Goal: Task Accomplishment & Management: Manage account settings

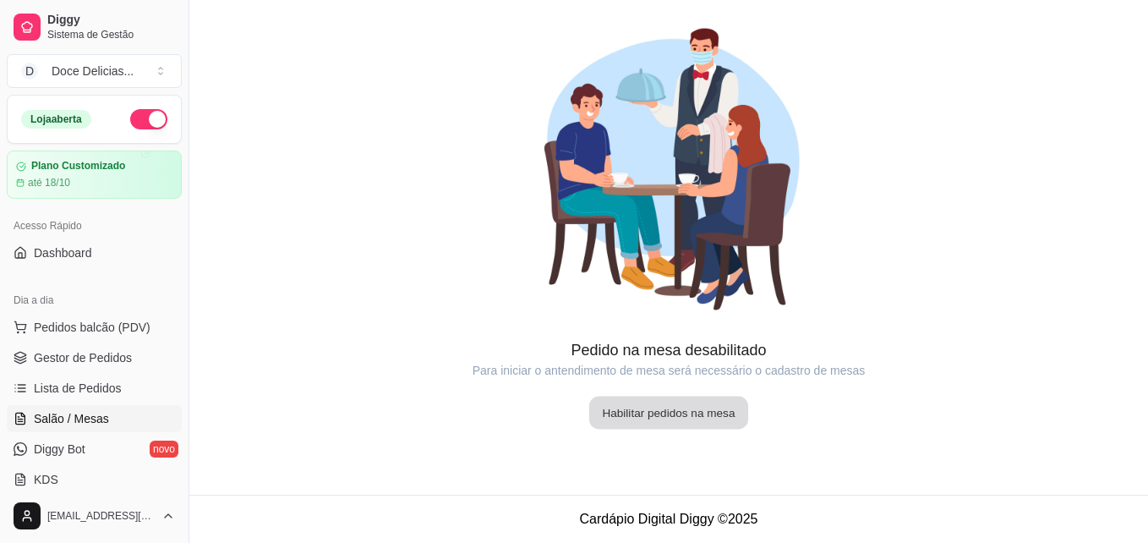
click at [668, 397] on button "Habilitar pedidos na mesa" at bounding box center [668, 413] width 159 height 33
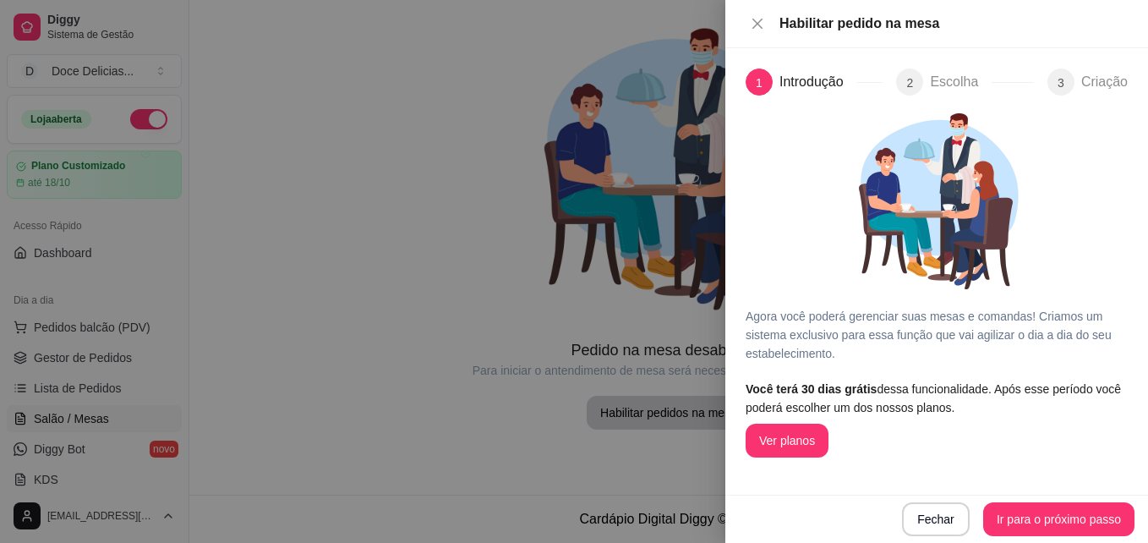
click at [920, 538] on div "Fechar Ir para o próximo passo" at bounding box center [936, 519] width 423 height 48
click at [929, 506] on button "Fechar" at bounding box center [936, 519] width 66 height 33
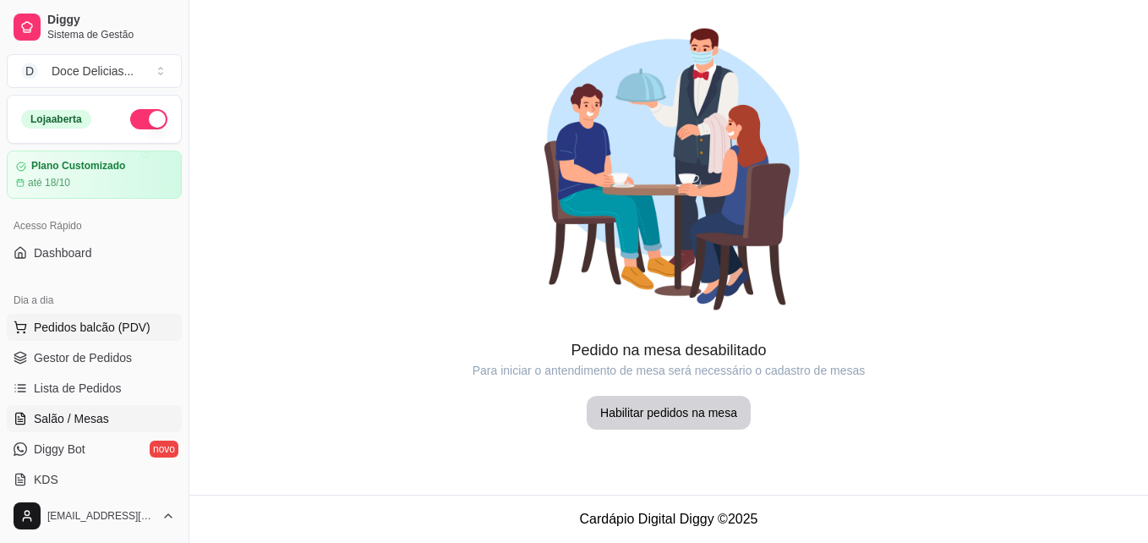
click at [106, 320] on span "Pedidos balcão (PDV)" at bounding box center [92, 327] width 117 height 17
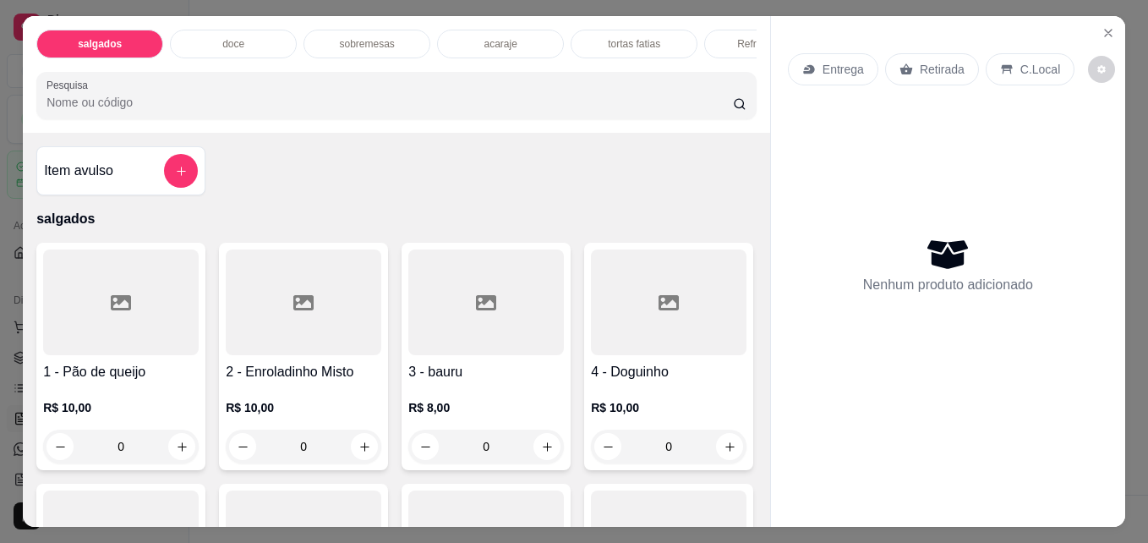
click at [487, 37] on p "acaraje" at bounding box center [500, 44] width 33 height 14
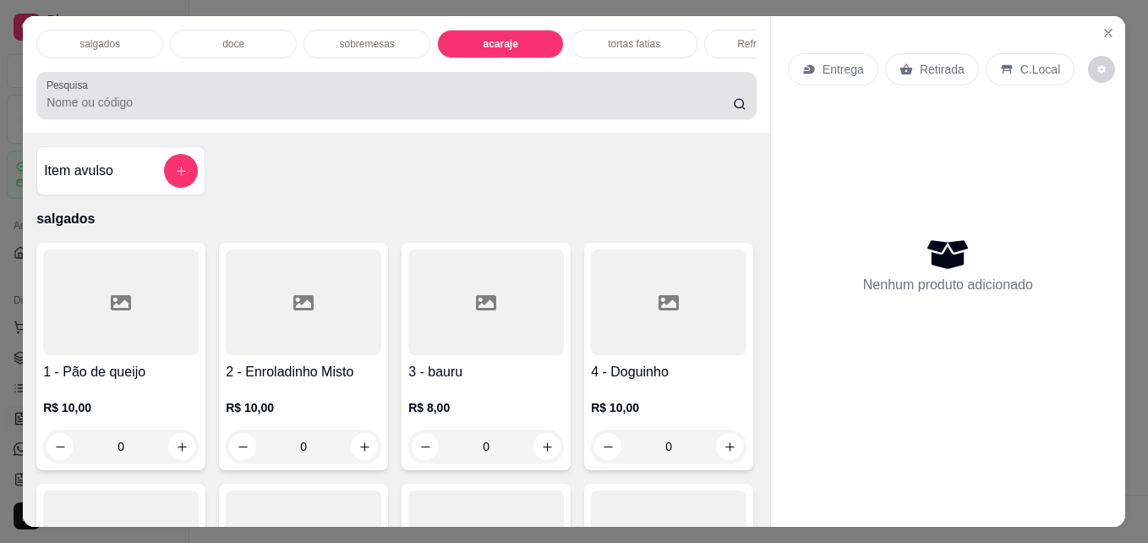
scroll to position [44, 0]
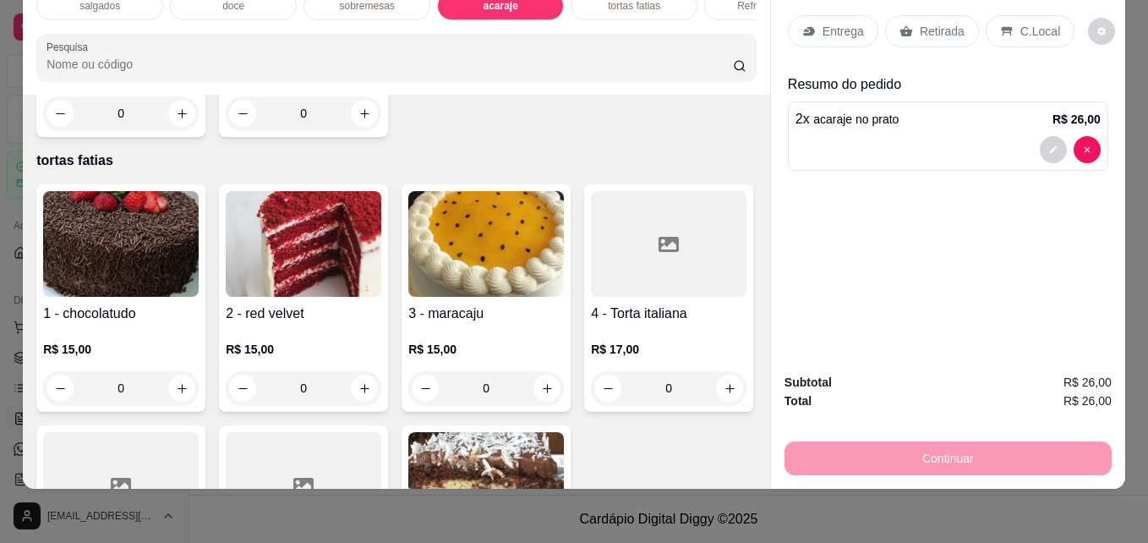
type input "2"
click at [1000, 25] on icon at bounding box center [1007, 32] width 14 height 14
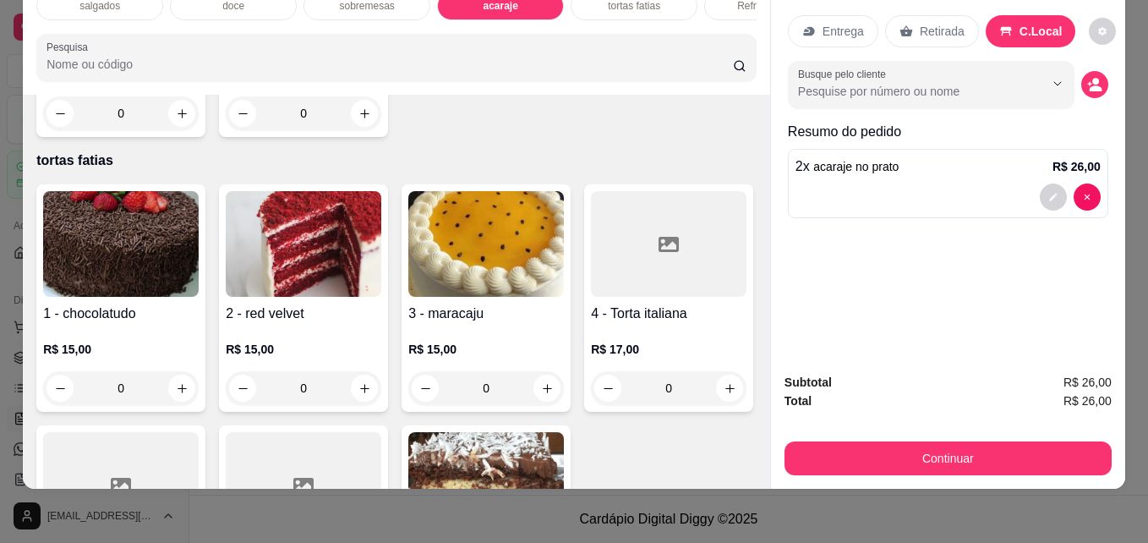
click at [726, 3] on div "Refrigerantes" at bounding box center [767, 6] width 127 height 29
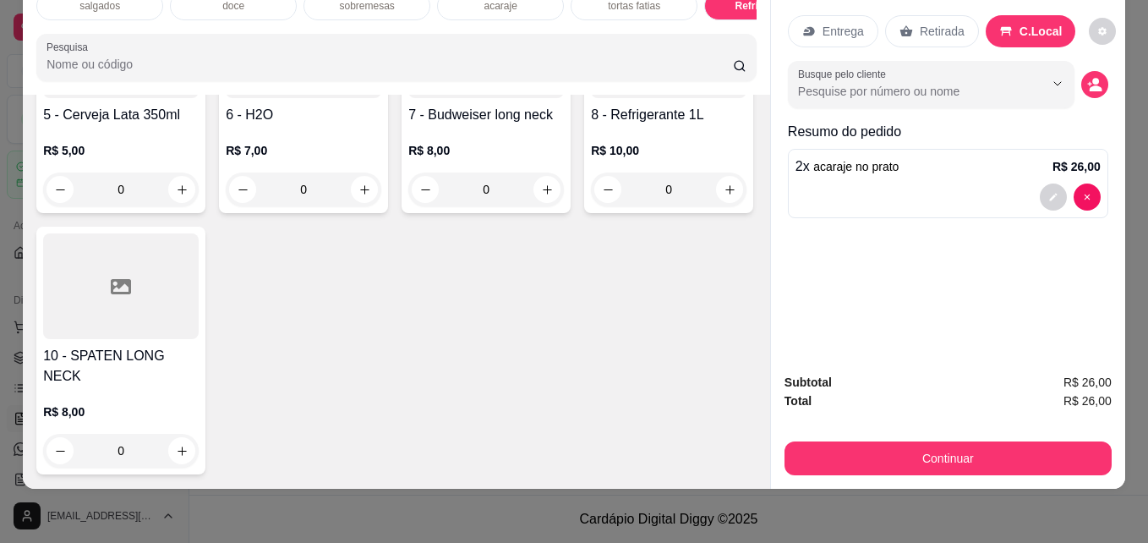
type input "1"
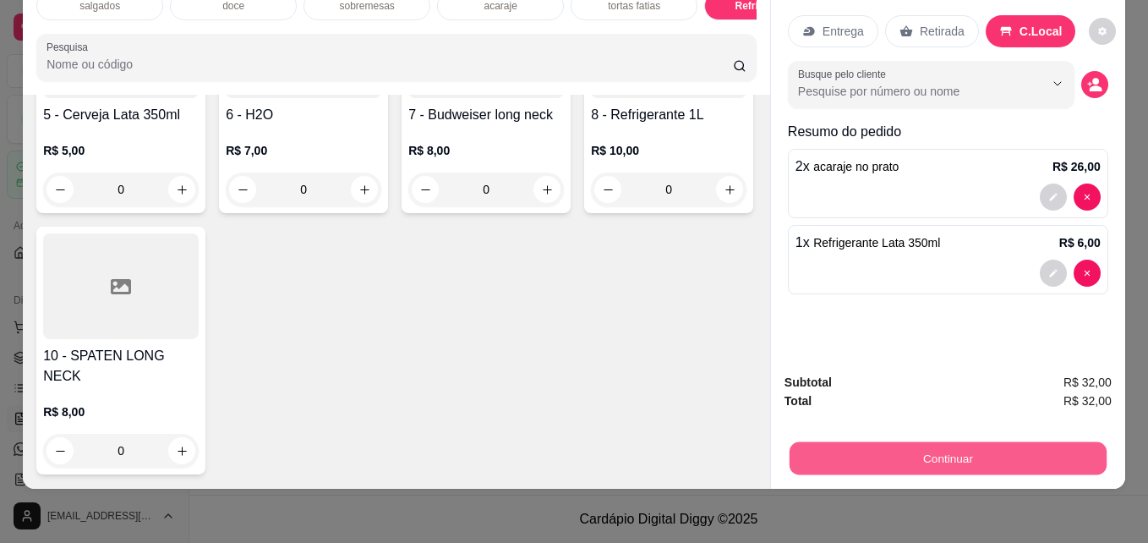
click at [951, 443] on button "Continuar" at bounding box center [948, 457] width 317 height 33
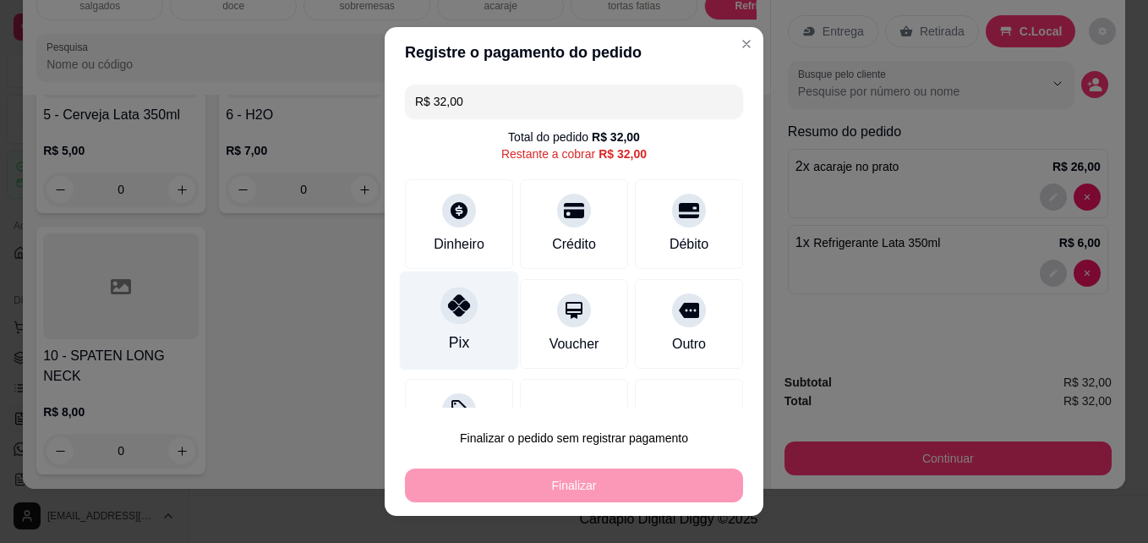
click at [448, 299] on icon at bounding box center [459, 305] width 22 height 22
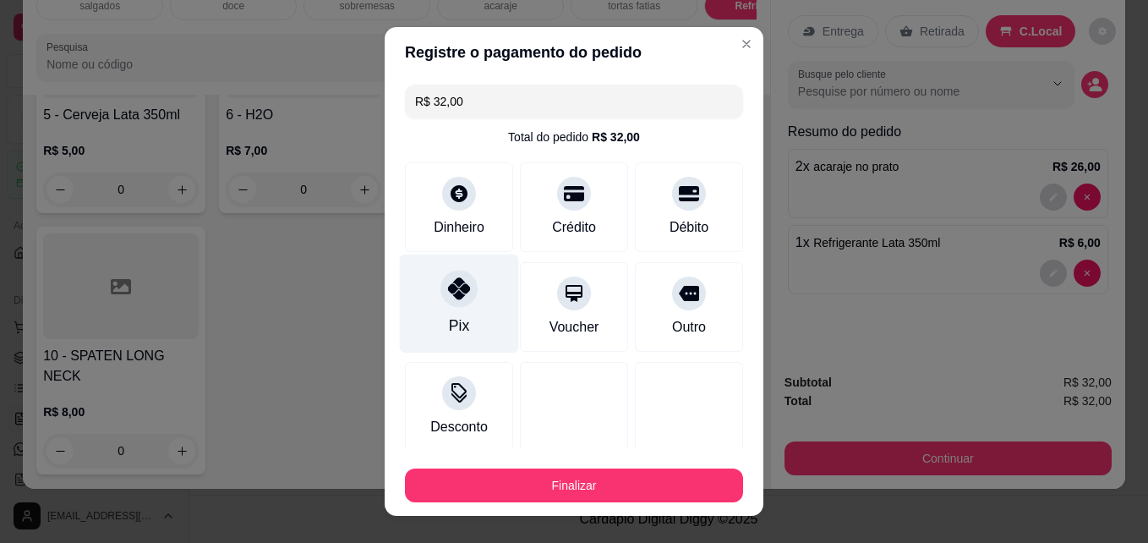
type input "R$ 0,00"
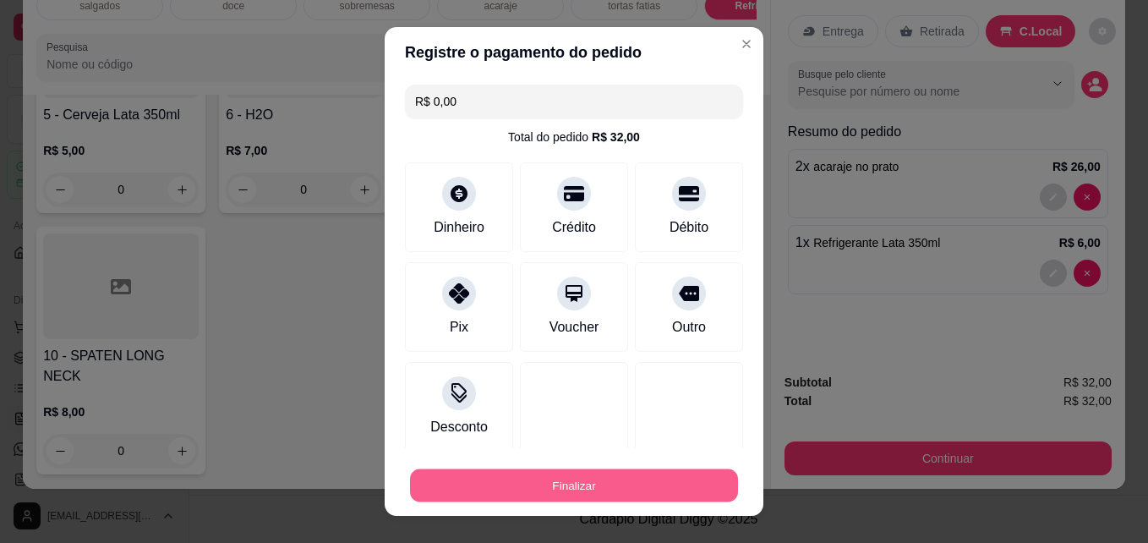
click at [497, 478] on button "Finalizar" at bounding box center [574, 485] width 328 height 33
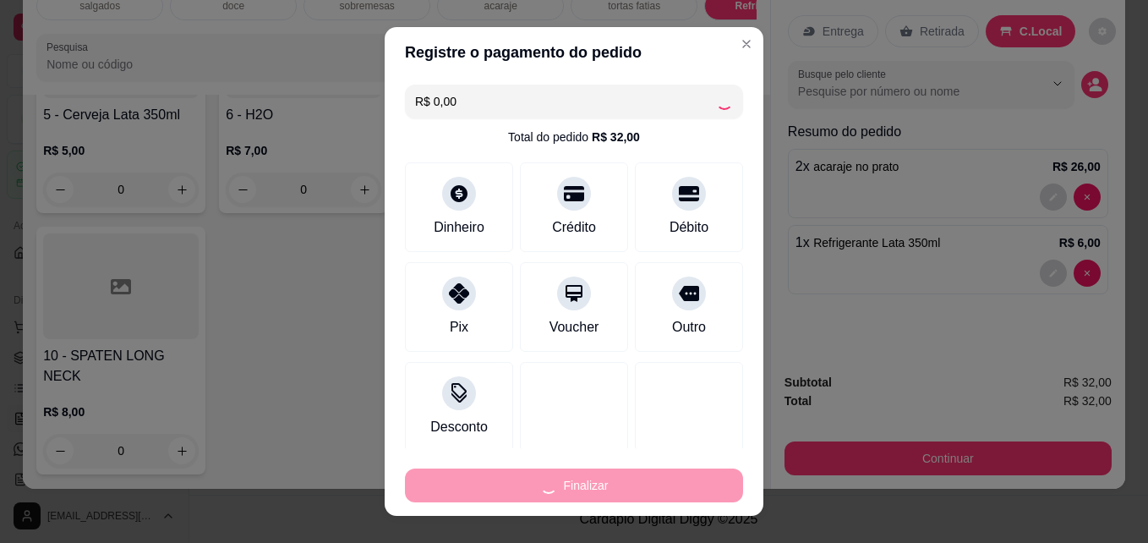
type input "0"
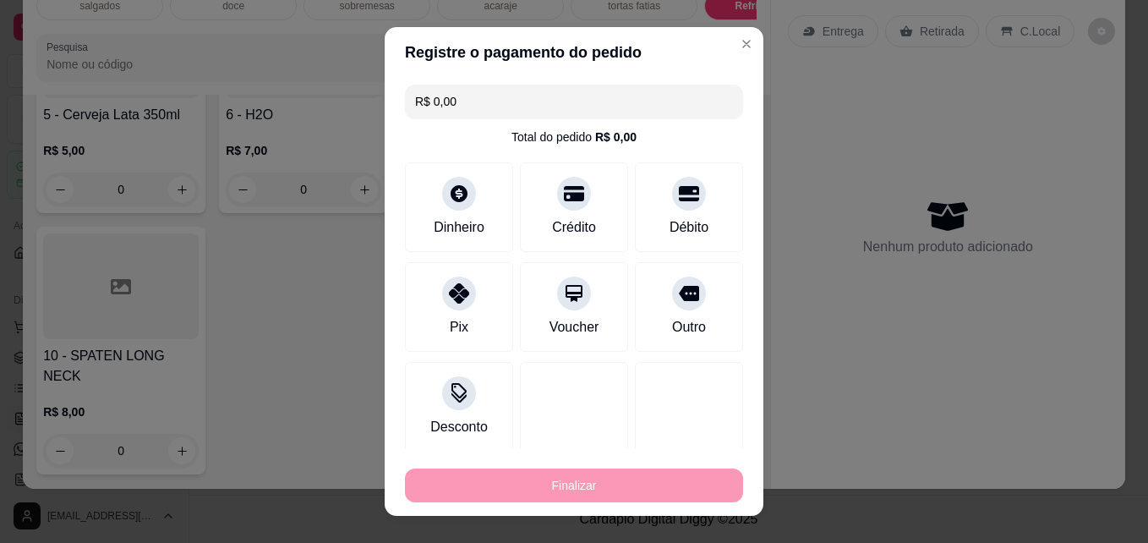
type input "-R$ 32,00"
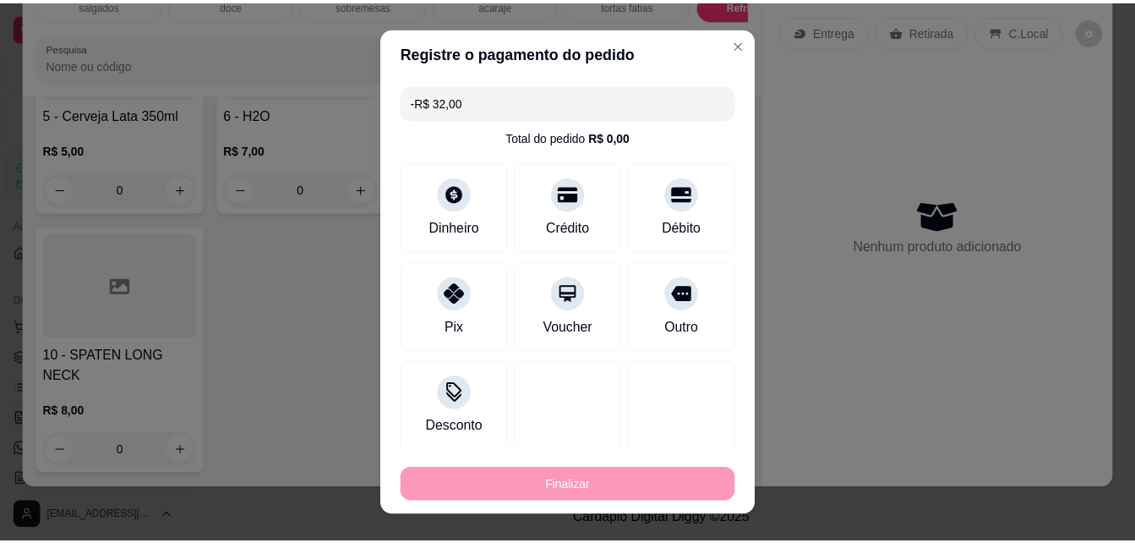
scroll to position [3418, 0]
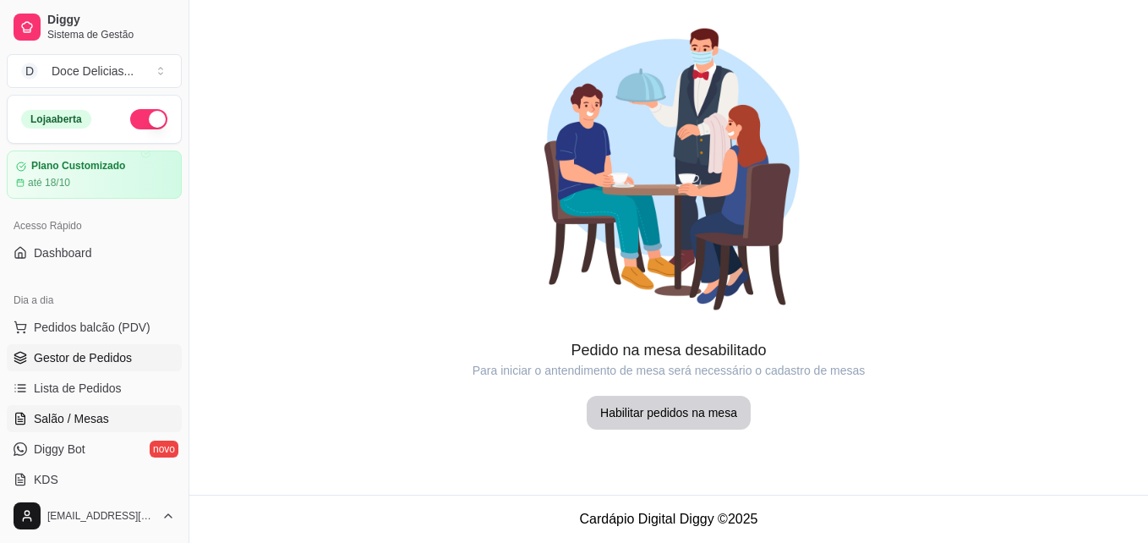
click at [99, 358] on span "Gestor de Pedidos" at bounding box center [83, 357] width 98 height 17
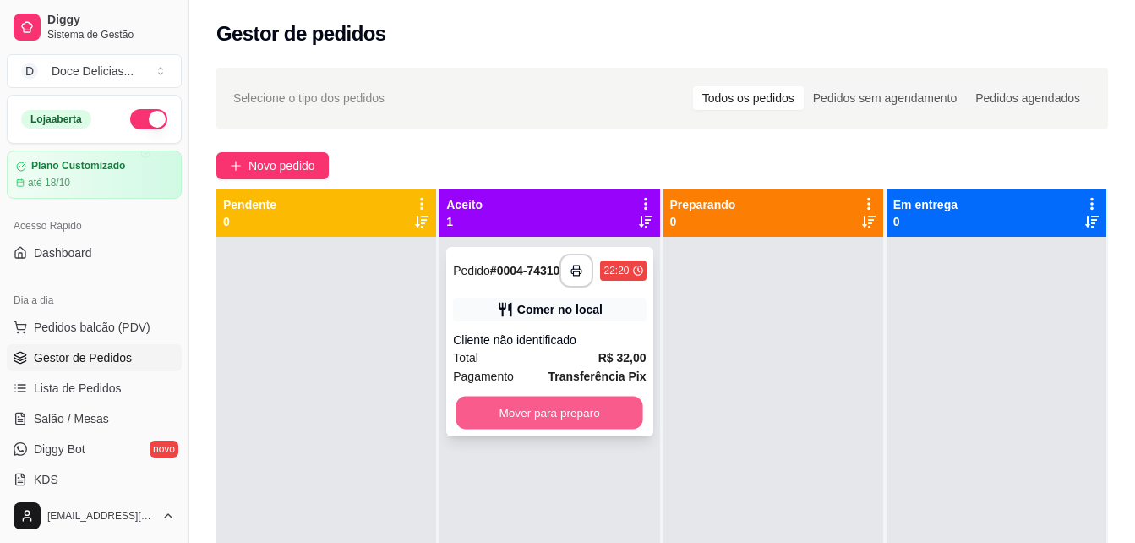
click at [542, 414] on button "Mover para preparo" at bounding box center [550, 413] width 187 height 33
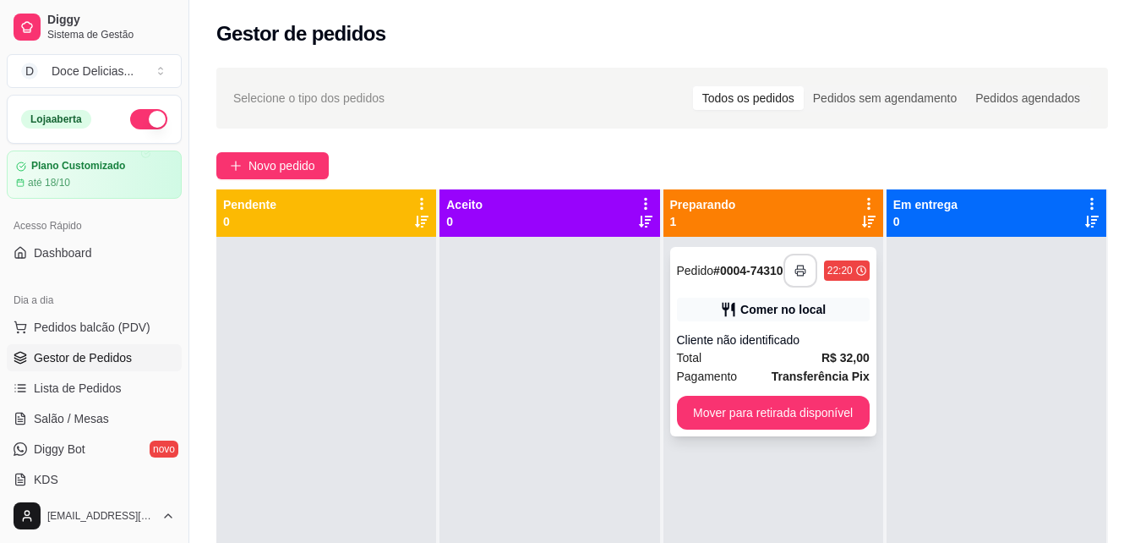
click at [784, 271] on button "button" at bounding box center [801, 271] width 34 height 34
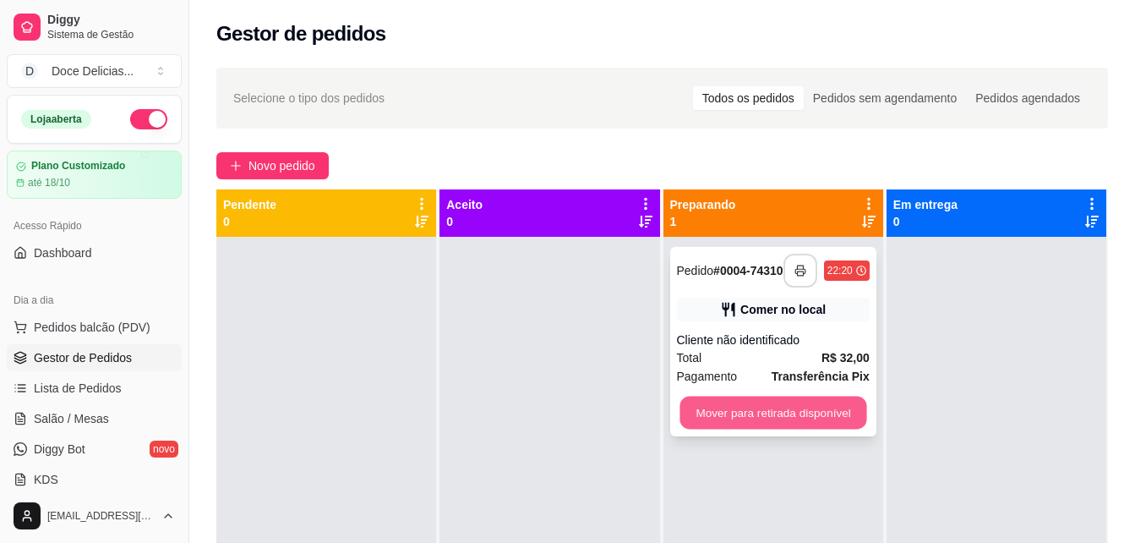
click at [776, 416] on button "Mover para retirada disponível" at bounding box center [773, 413] width 187 height 33
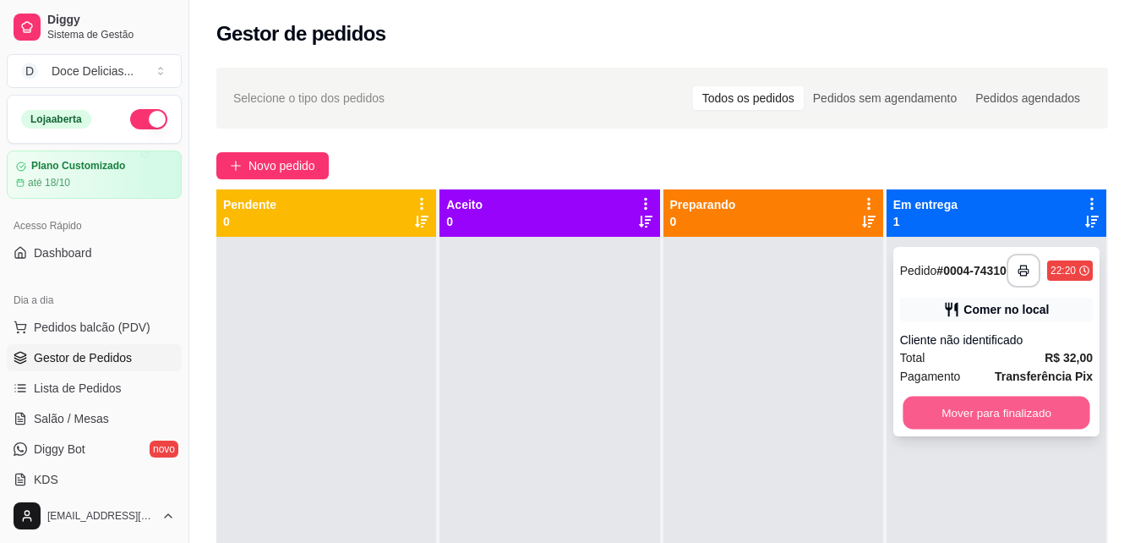
click at [920, 420] on button "Mover para finalizado" at bounding box center [996, 413] width 187 height 33
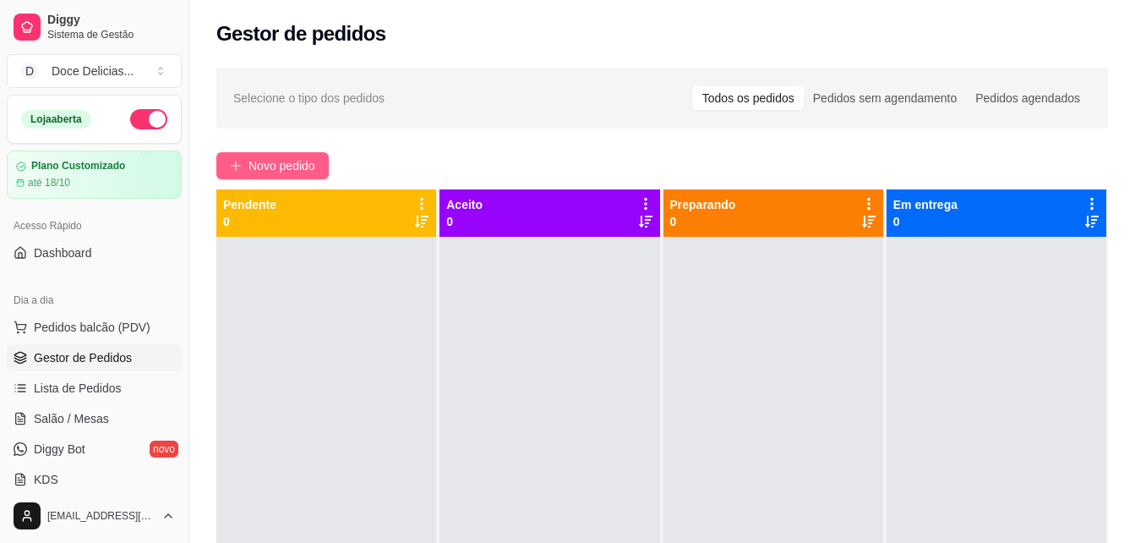
click at [277, 152] on button "Novo pedido" at bounding box center [272, 165] width 112 height 27
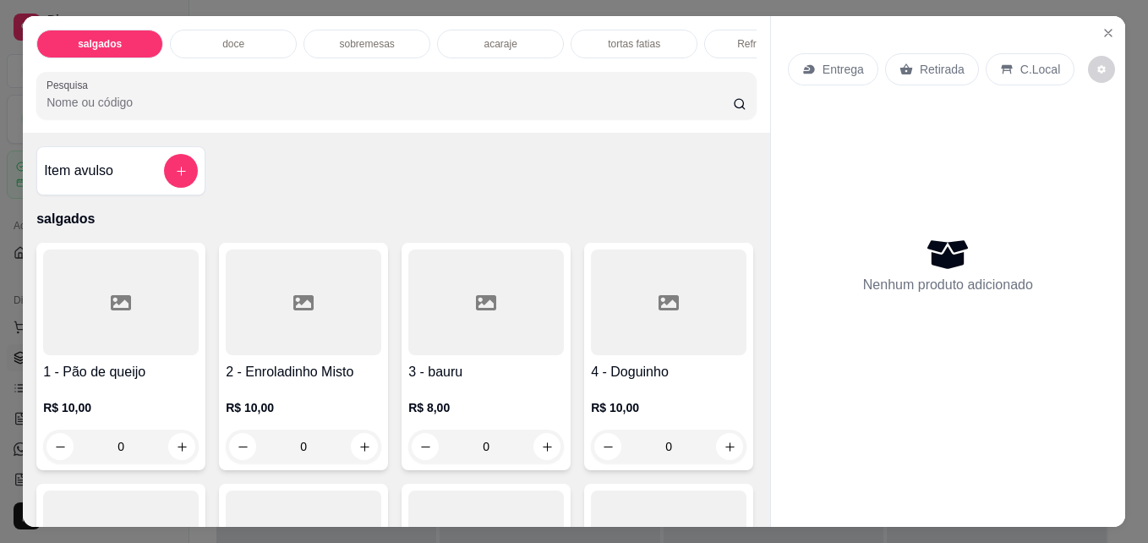
click at [177, 36] on div "doce" at bounding box center [233, 44] width 127 height 29
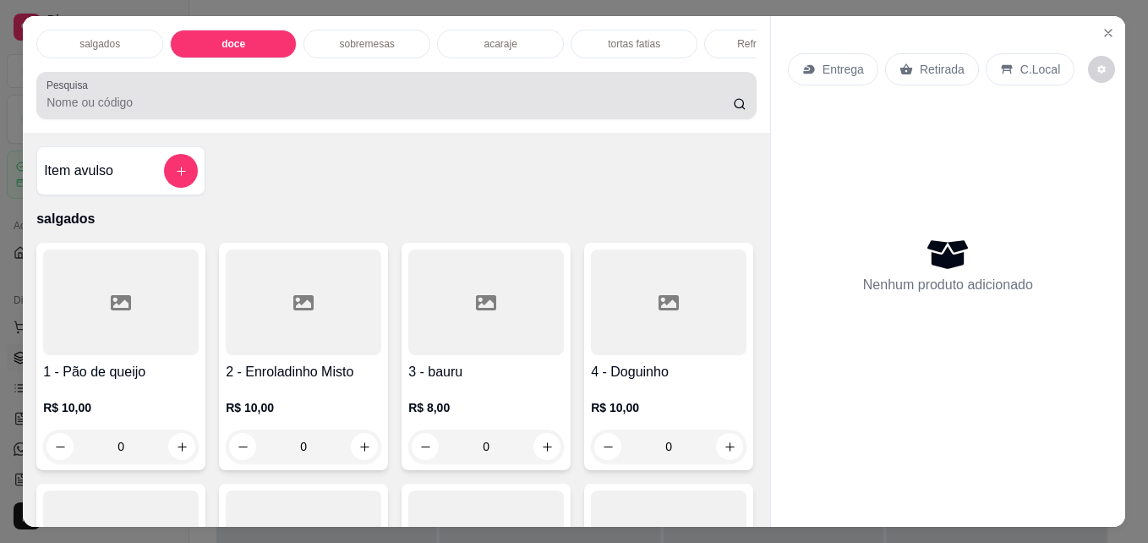
scroll to position [44, 0]
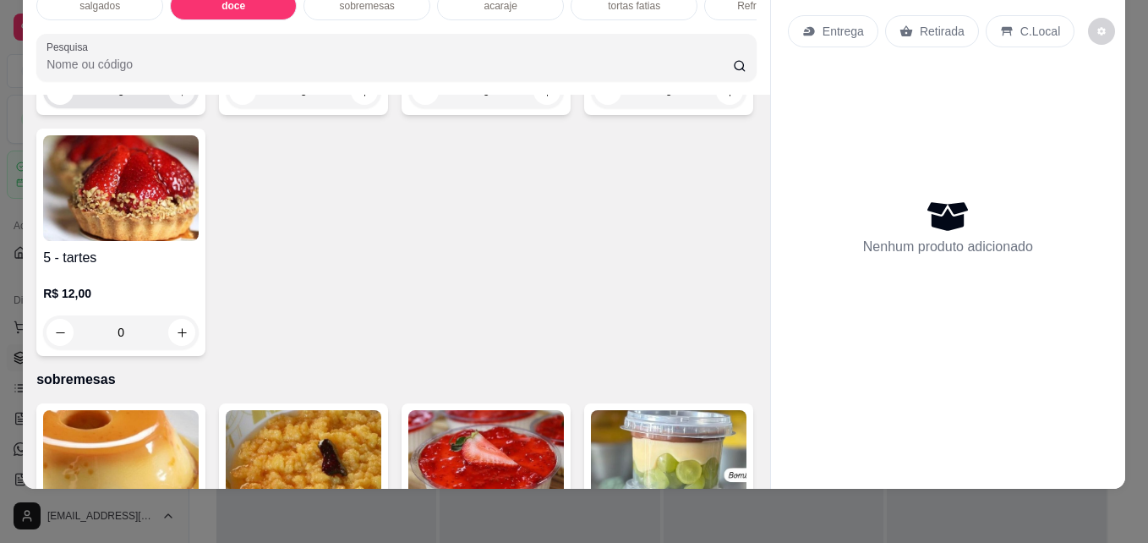
click at [180, 105] on button "increase-product-quantity" at bounding box center [182, 92] width 26 height 26
type input "1"
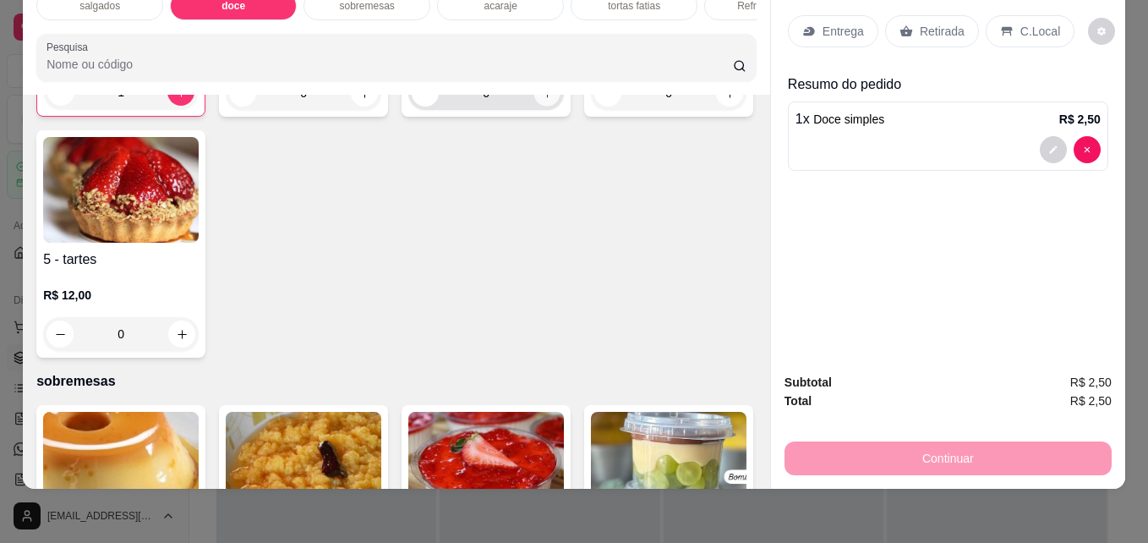
click at [534, 107] on button "increase-product-quantity" at bounding box center [547, 93] width 26 height 26
type input "1"
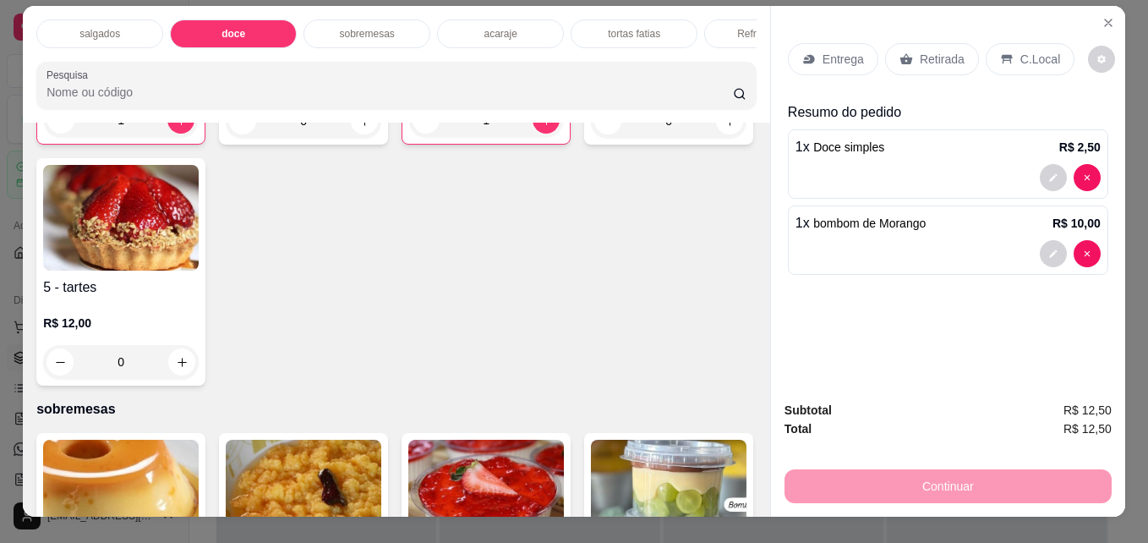
scroll to position [0, 0]
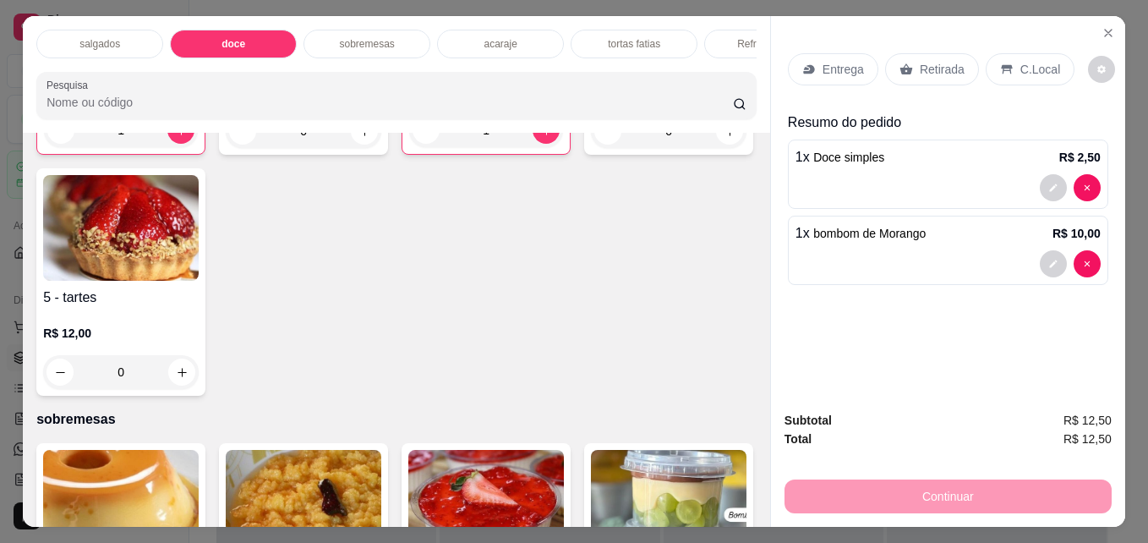
click at [503, 38] on p "acaraje" at bounding box center [500, 44] width 33 height 14
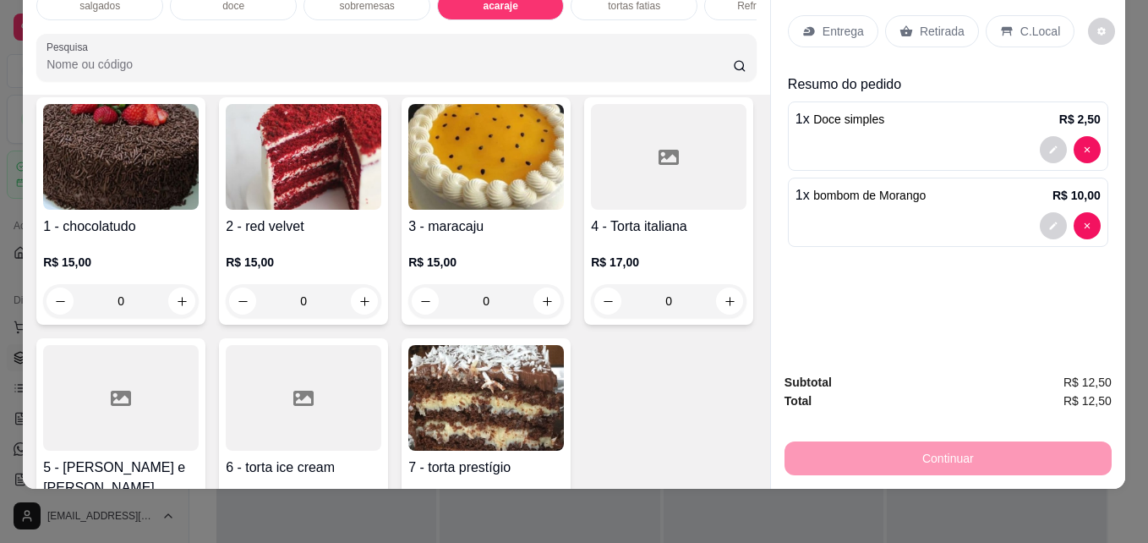
scroll to position [2249, 0]
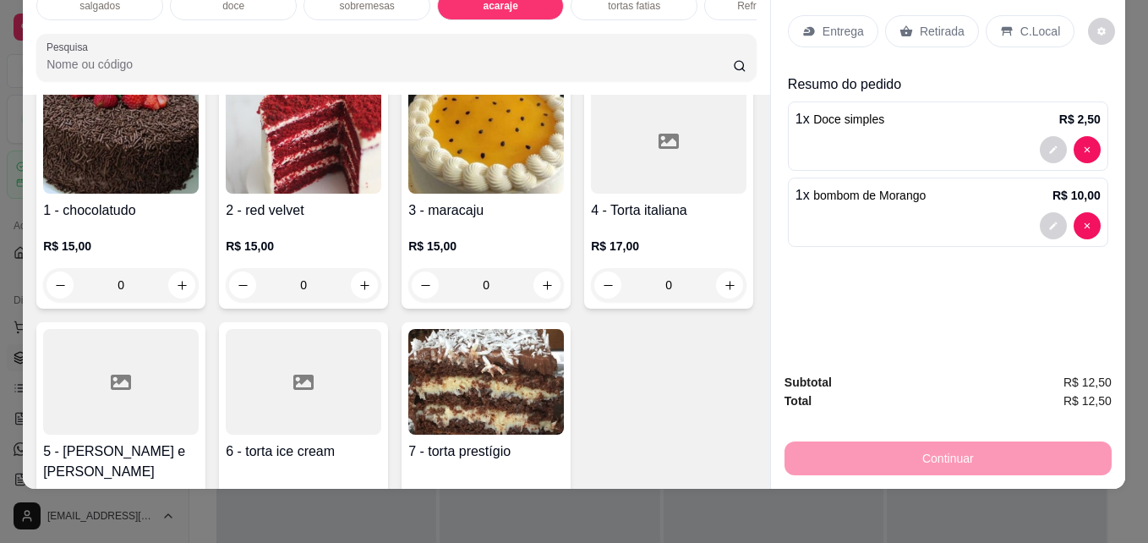
type input "2"
click at [991, 15] on div "C.Local" at bounding box center [1030, 31] width 89 height 32
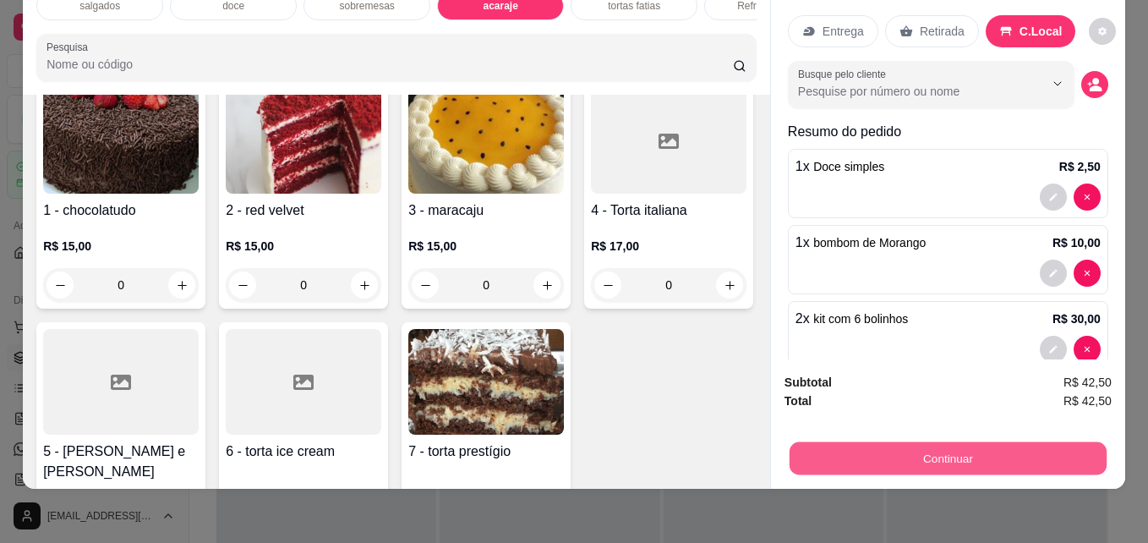
click at [946, 442] on button "Continuar" at bounding box center [948, 457] width 317 height 33
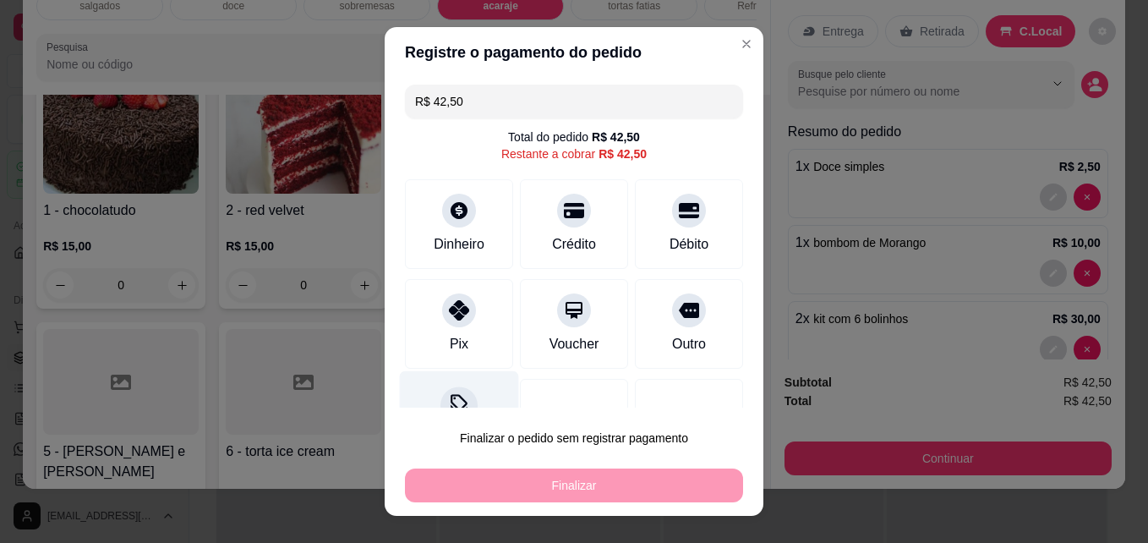
click at [454, 391] on div at bounding box center [458, 405] width 37 height 37
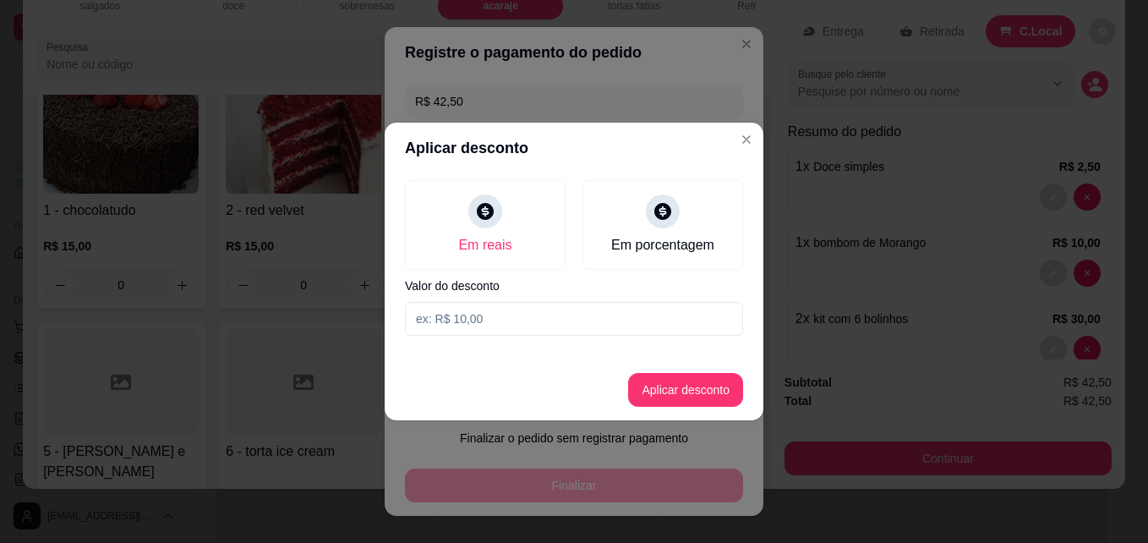
click at [453, 326] on input at bounding box center [574, 319] width 338 height 34
type input "1,50"
click at [654, 380] on button "Aplicar desconto" at bounding box center [685, 390] width 115 height 34
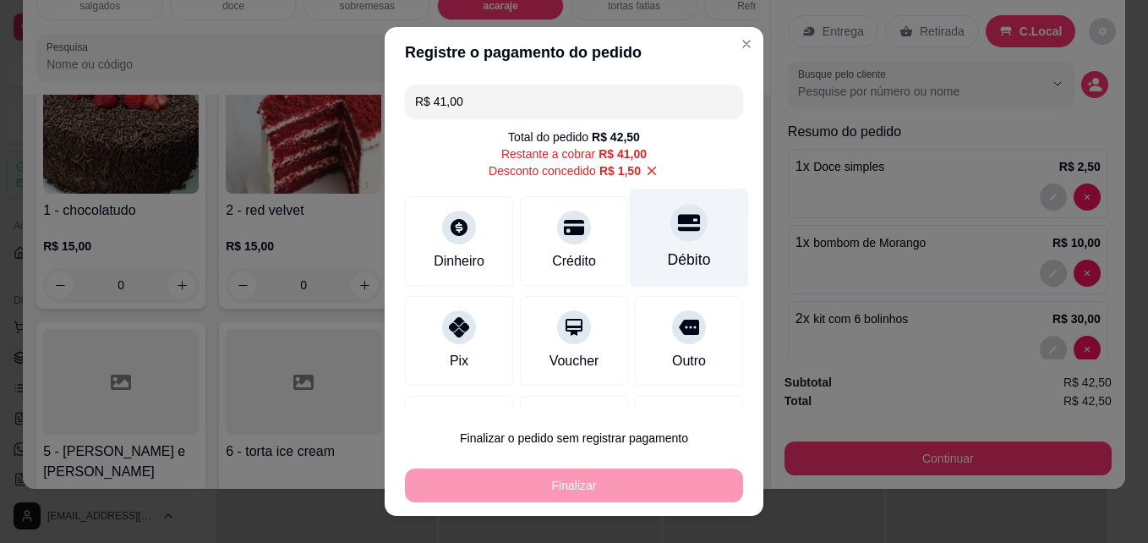
click at [640, 248] on div "Débito" at bounding box center [689, 238] width 119 height 99
type input "R$ 0,00"
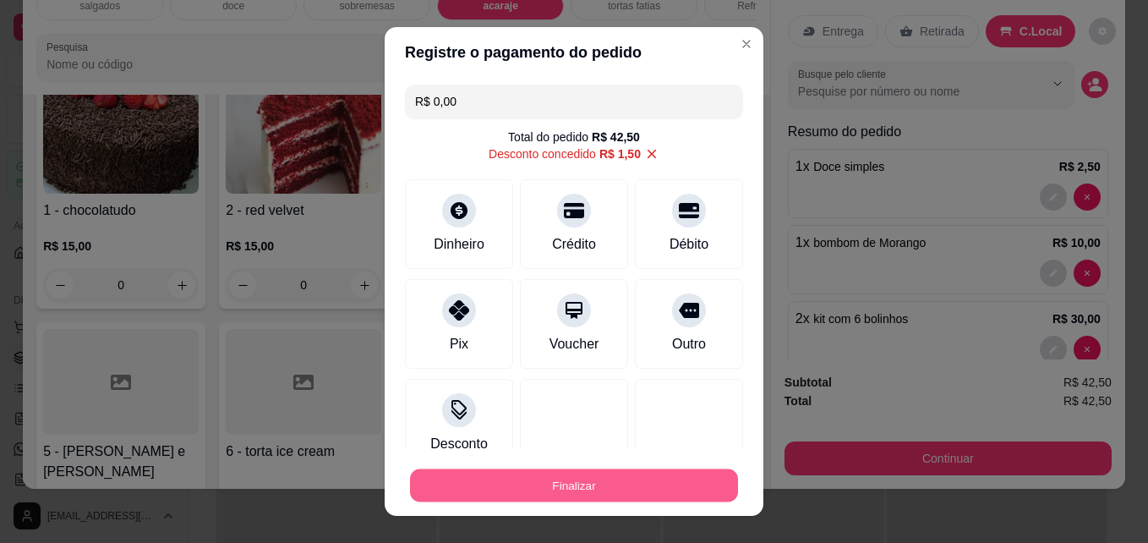
click at [490, 493] on button "Finalizar" at bounding box center [574, 485] width 328 height 33
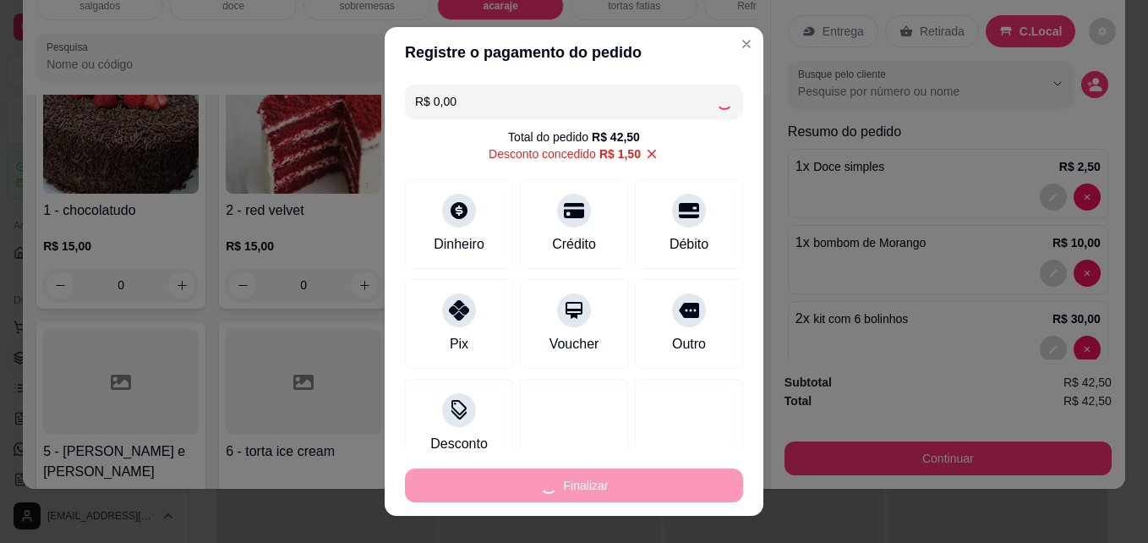
type input "0"
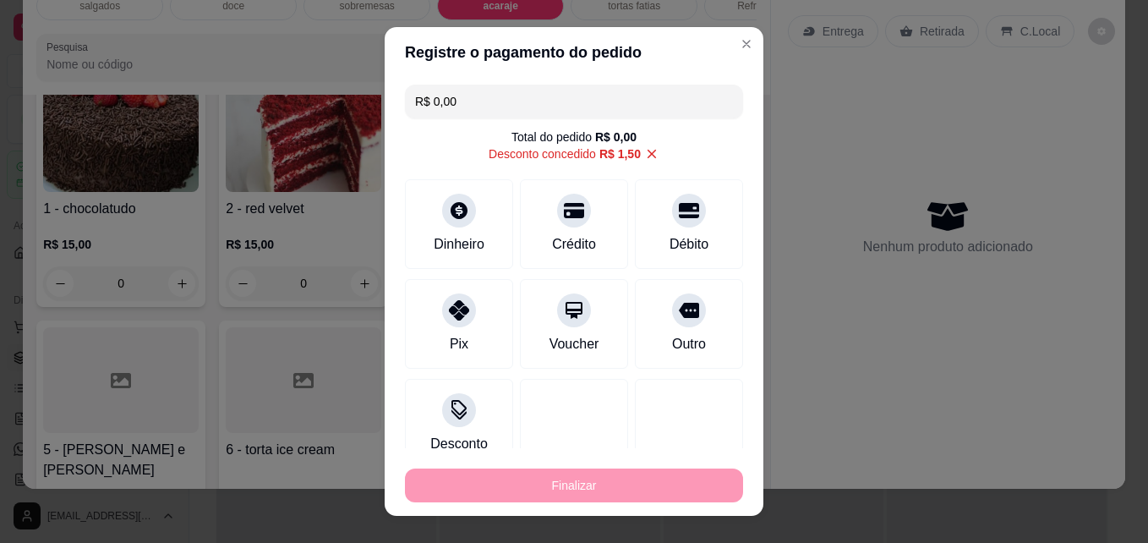
type input "-R$ 42,50"
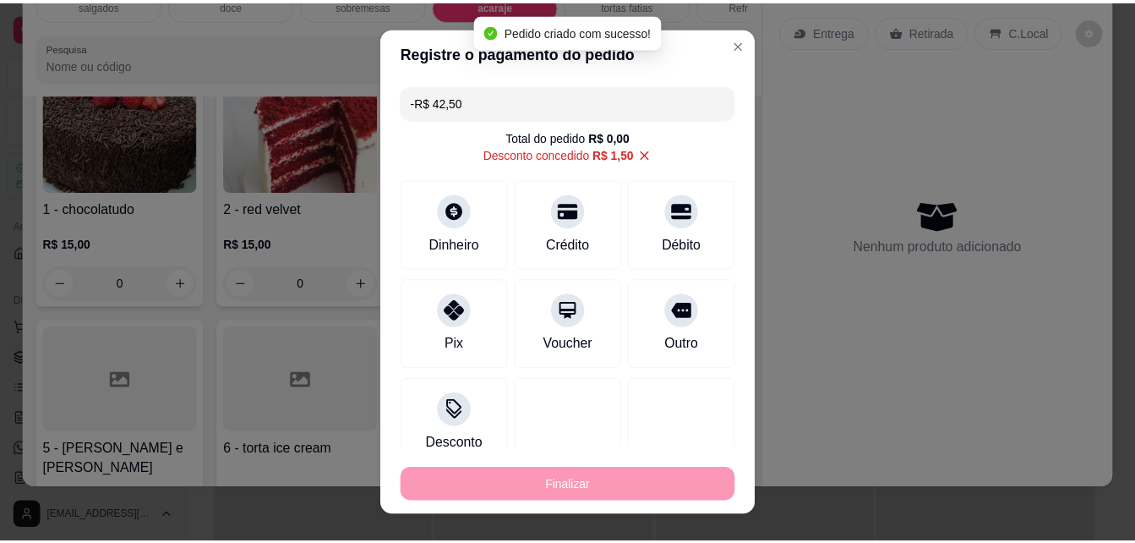
scroll to position [2247, 0]
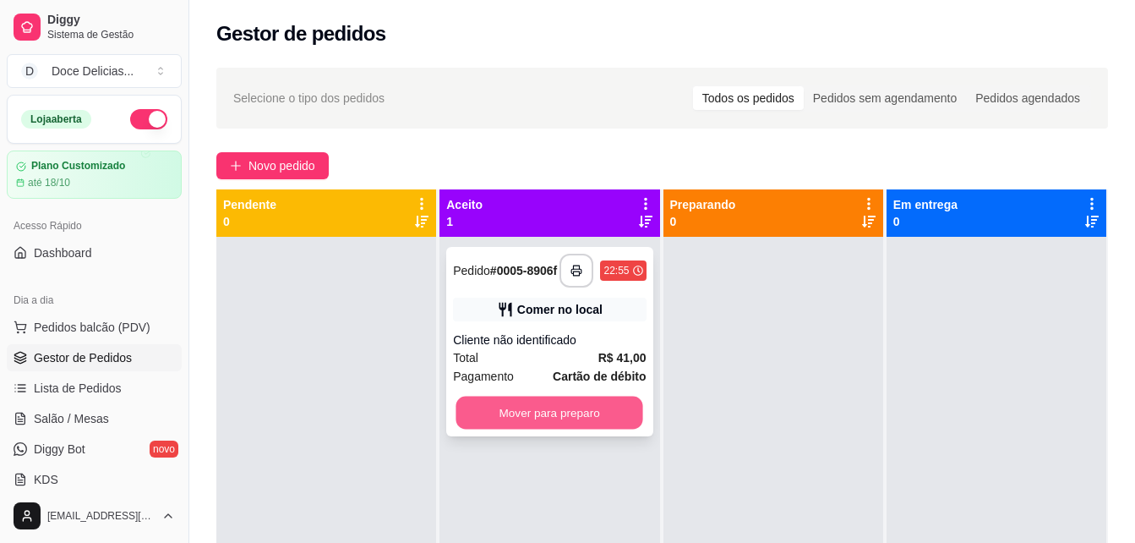
click at [529, 416] on button "Mover para preparo" at bounding box center [550, 413] width 187 height 33
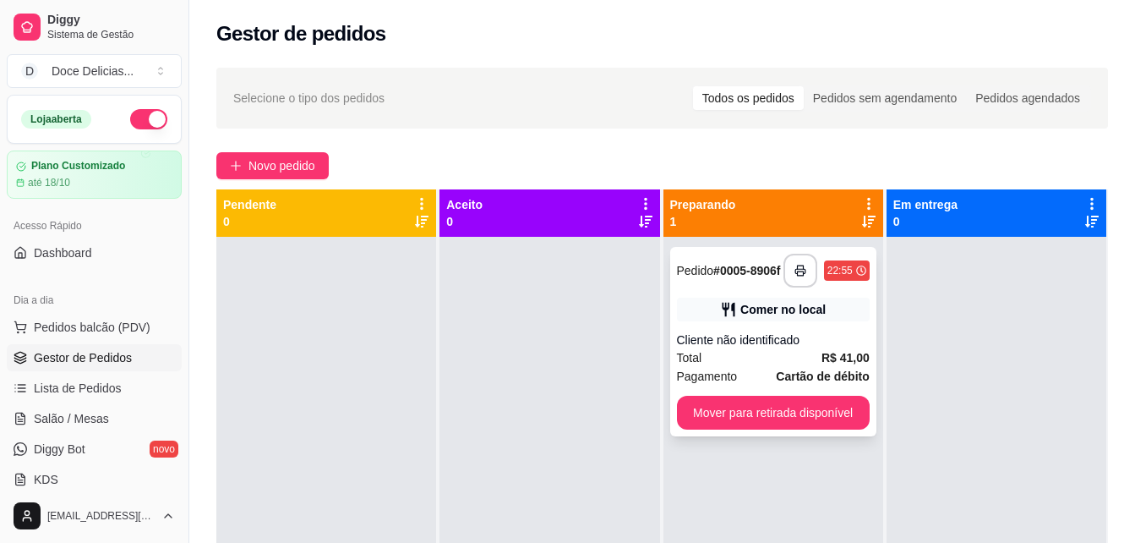
click at [837, 398] on div "**********" at bounding box center [773, 341] width 206 height 189
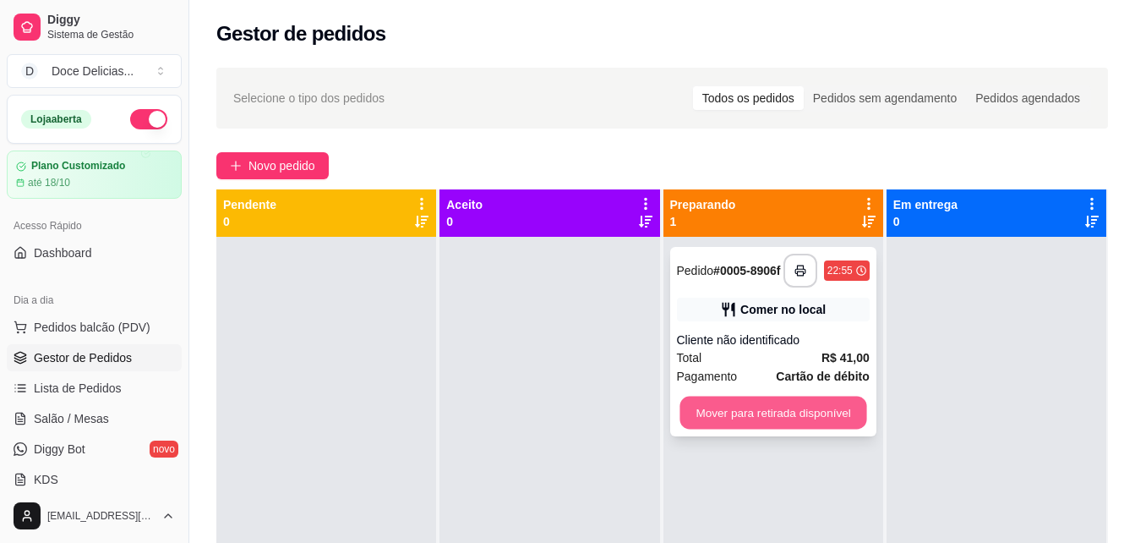
click at [831, 404] on button "Mover para retirada disponível" at bounding box center [773, 413] width 187 height 33
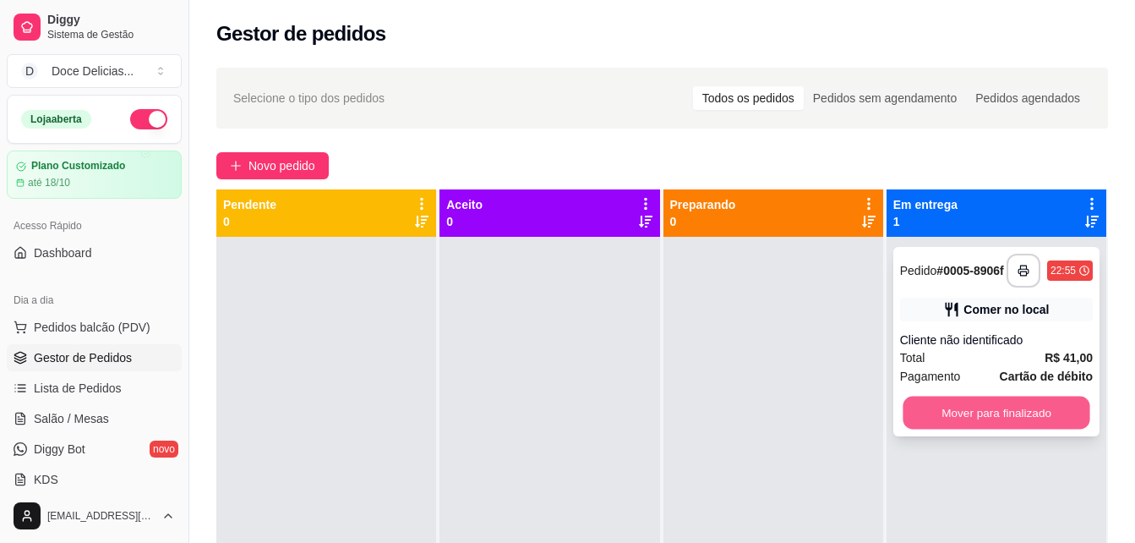
click at [934, 420] on button "Mover para finalizado" at bounding box center [996, 413] width 187 height 33
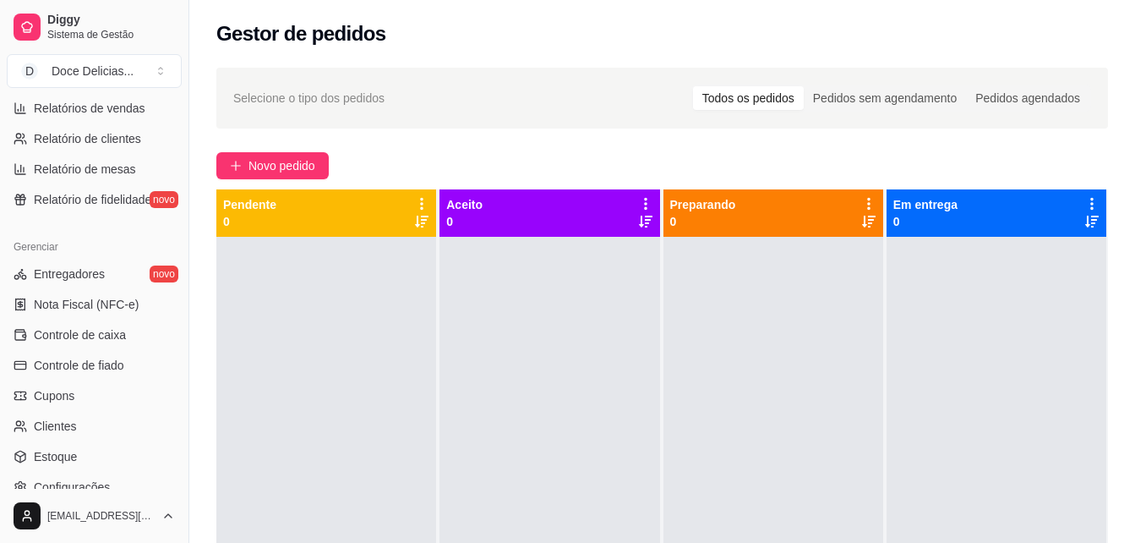
scroll to position [564, 0]
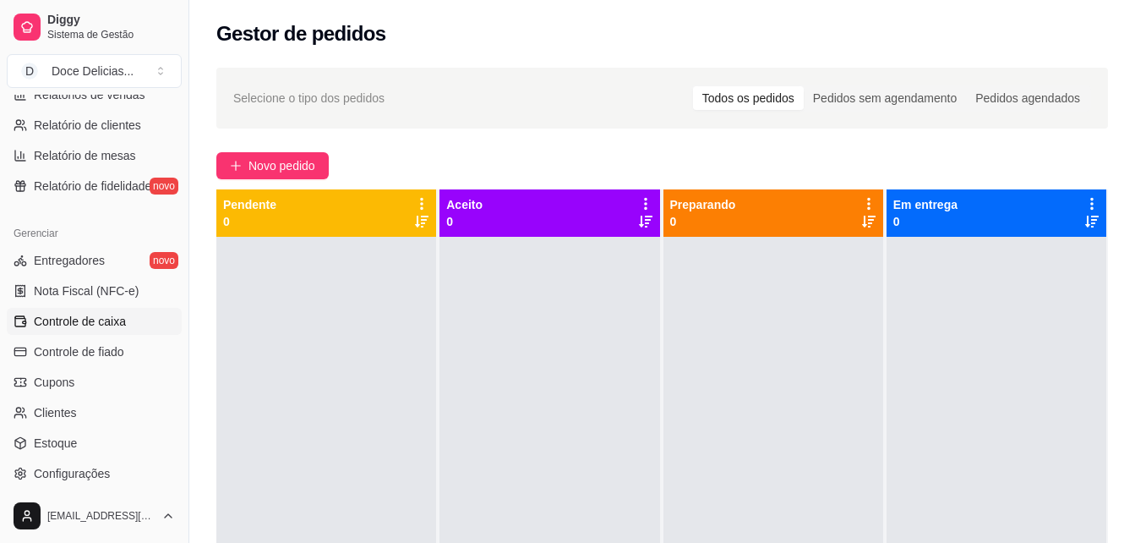
click at [127, 324] on link "Controle de caixa" at bounding box center [94, 321] width 175 height 27
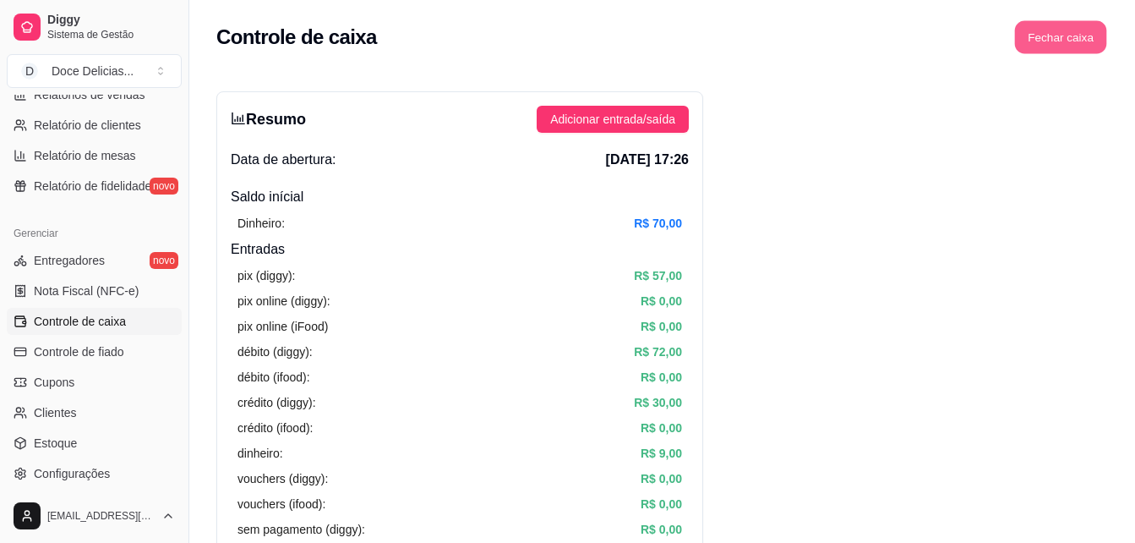
click at [1045, 46] on button "Fechar caixa" at bounding box center [1061, 37] width 92 height 33
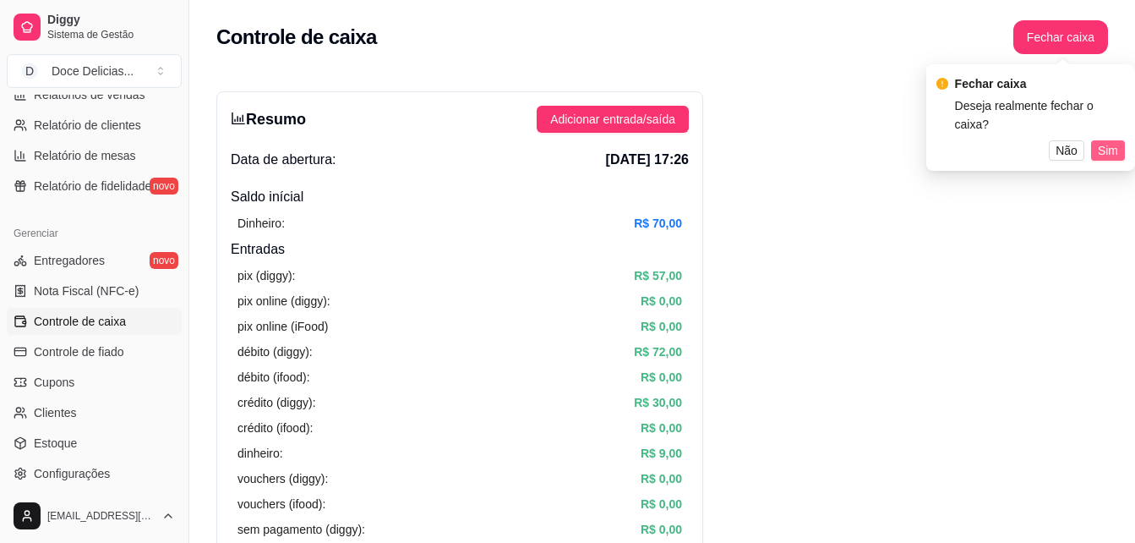
click at [1114, 141] on span "Sim" at bounding box center [1108, 150] width 20 height 19
